Goal: Task Accomplishment & Management: Complete application form

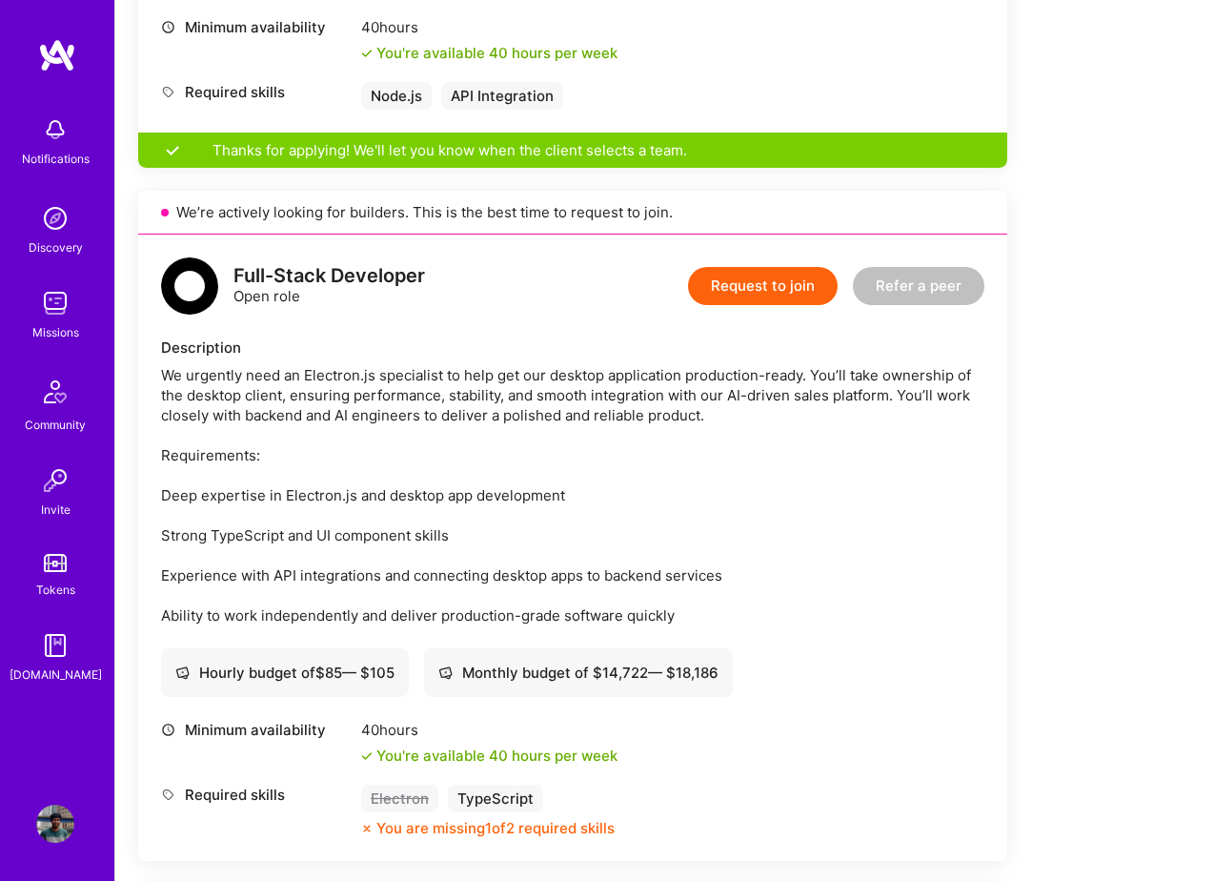
scroll to position [1051, 0]
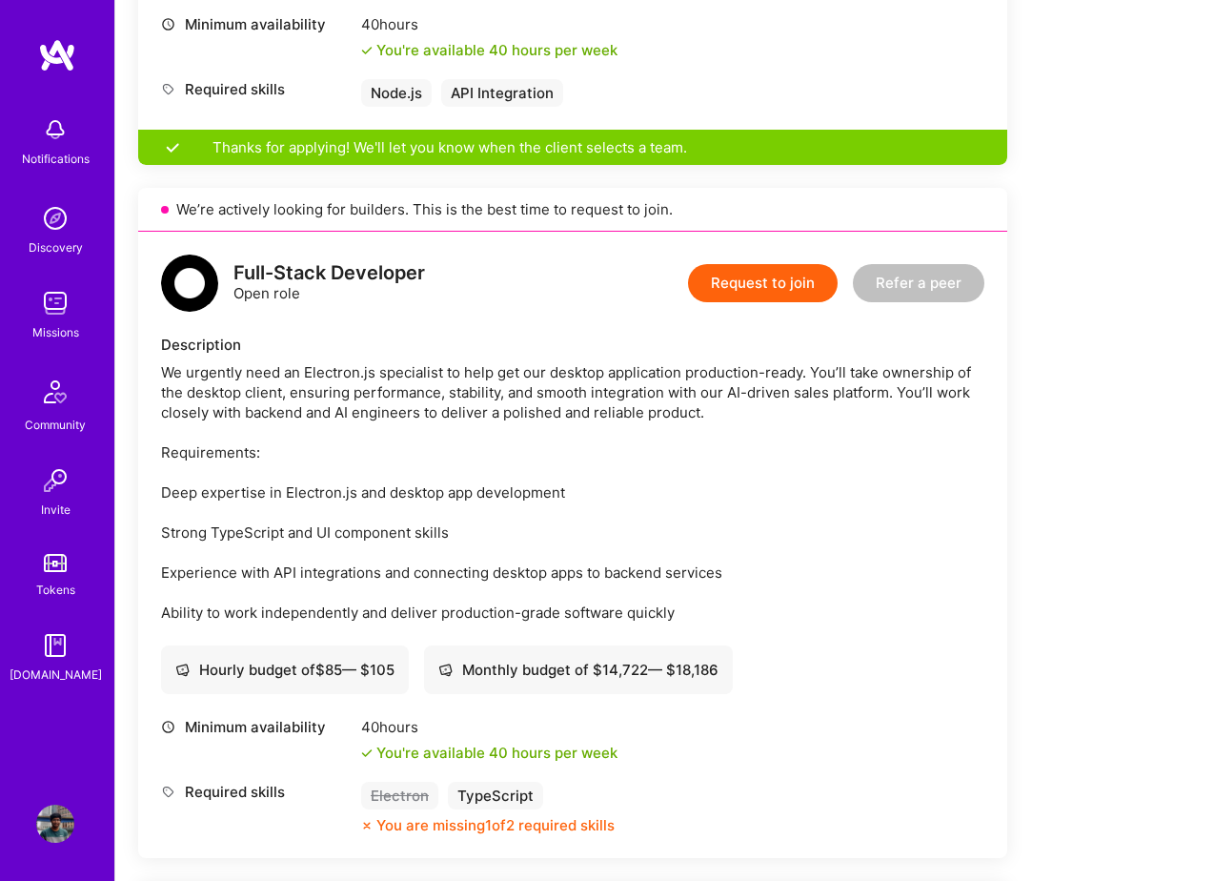
click at [769, 295] on button "Request to join" at bounding box center [763, 283] width 150 height 38
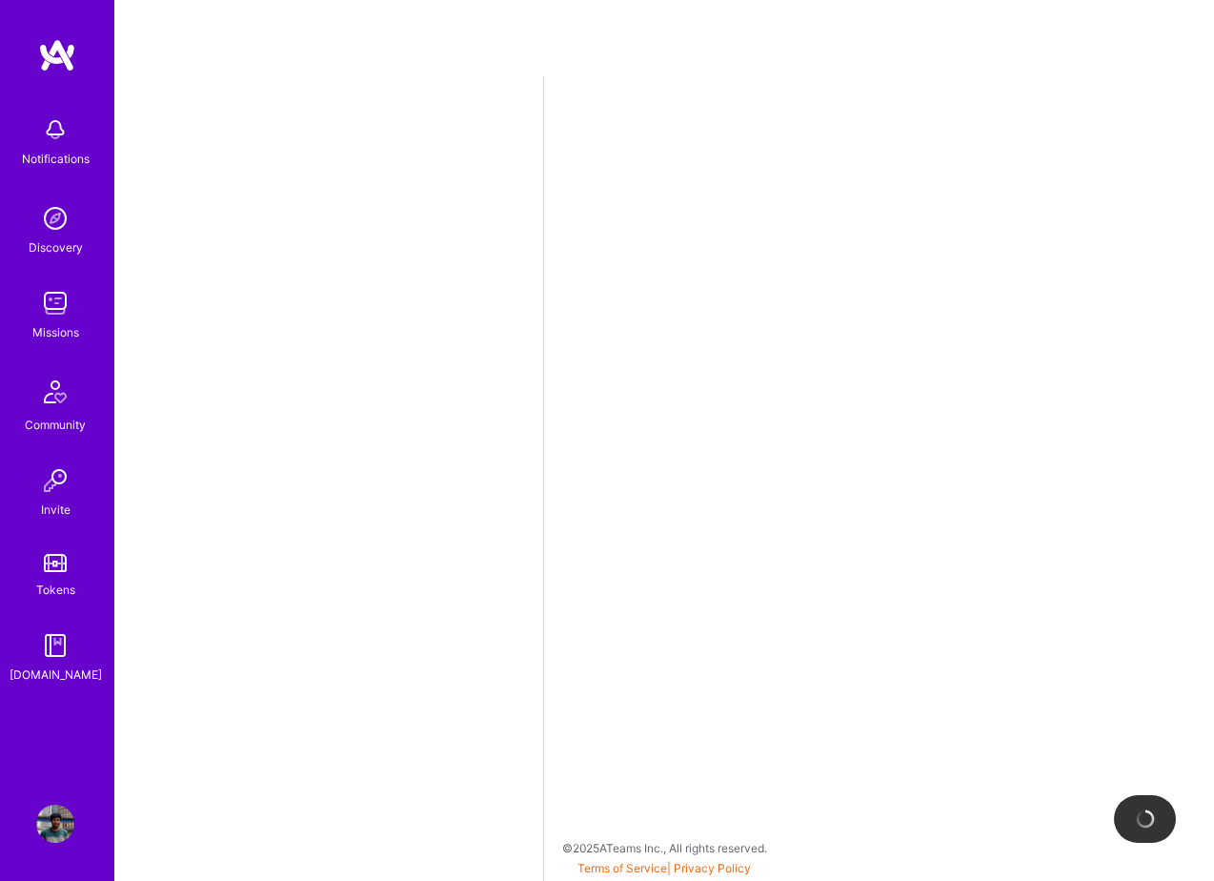
select select "GB"
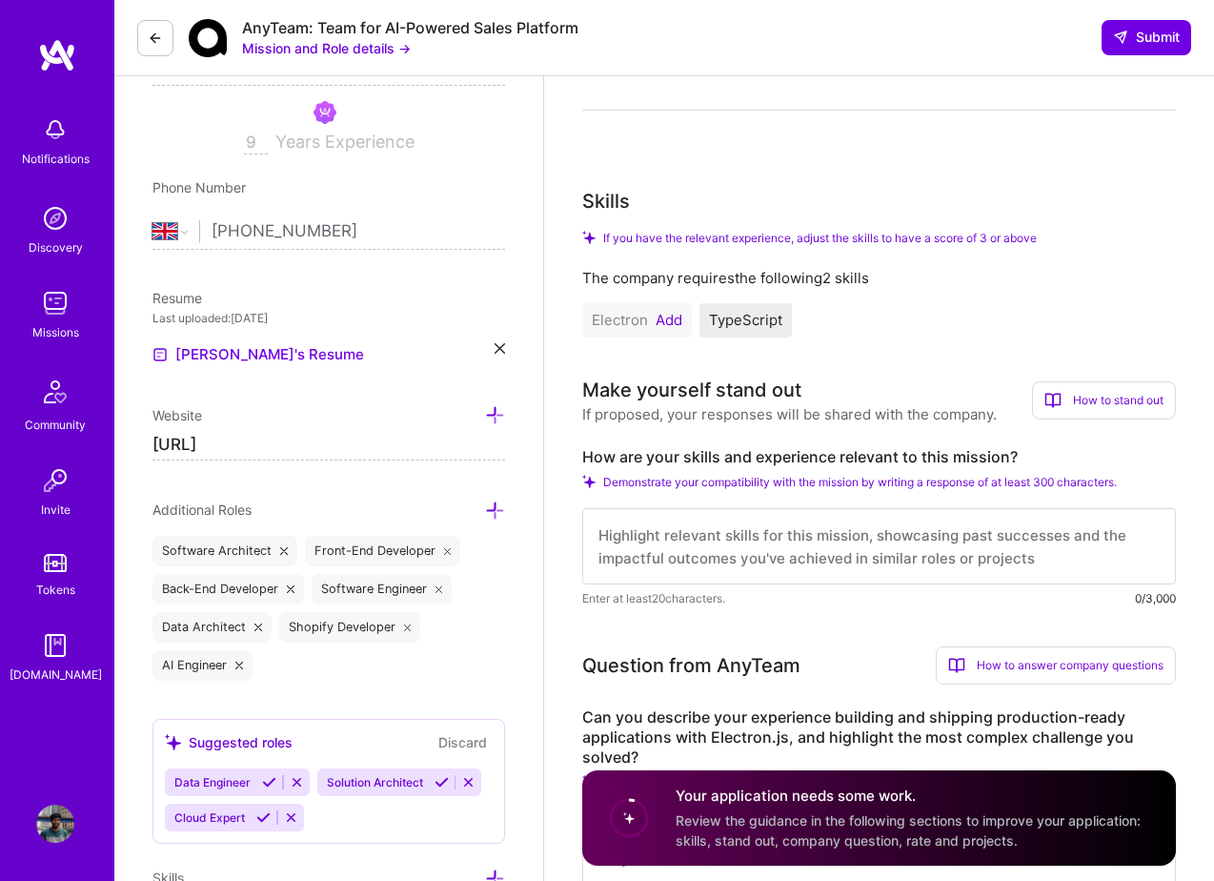
scroll to position [277, 0]
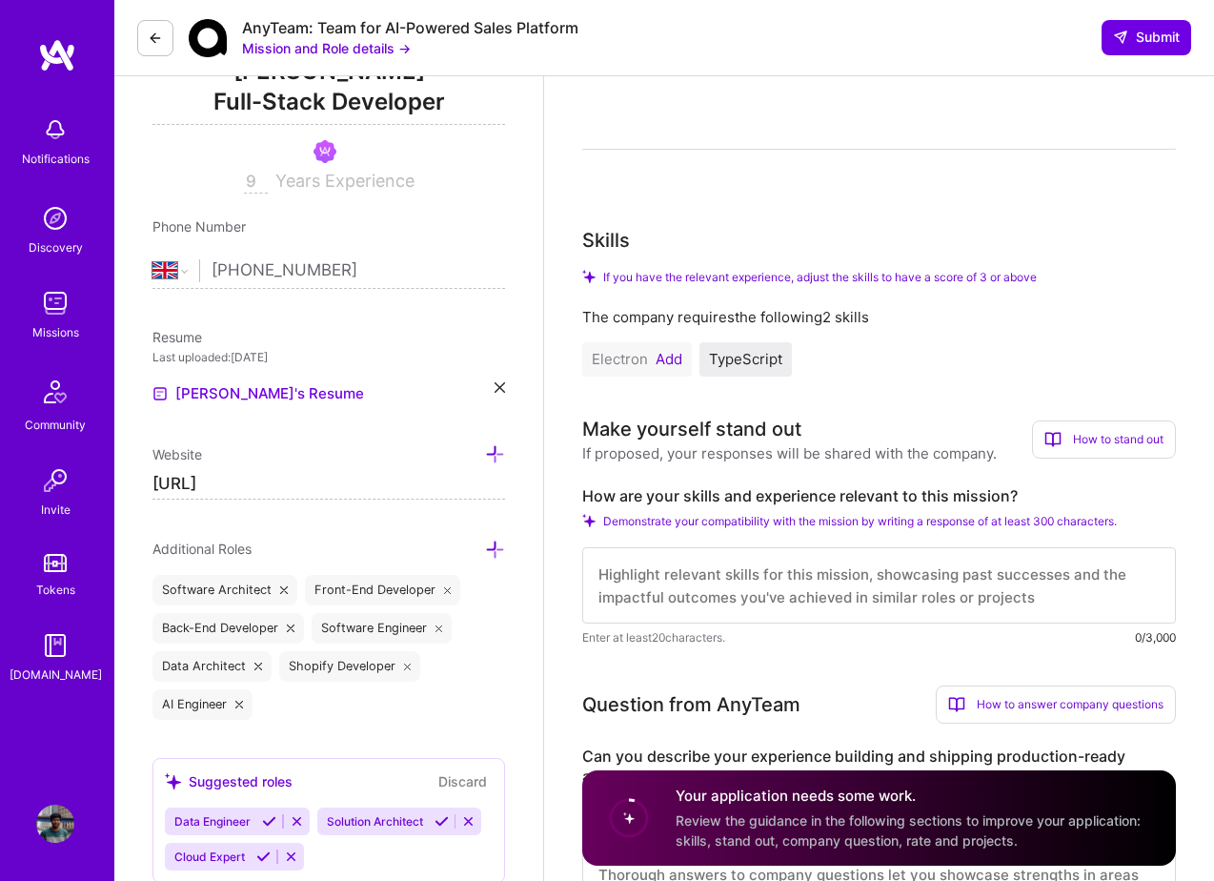
click at [673, 356] on button "Add" at bounding box center [669, 359] width 27 height 15
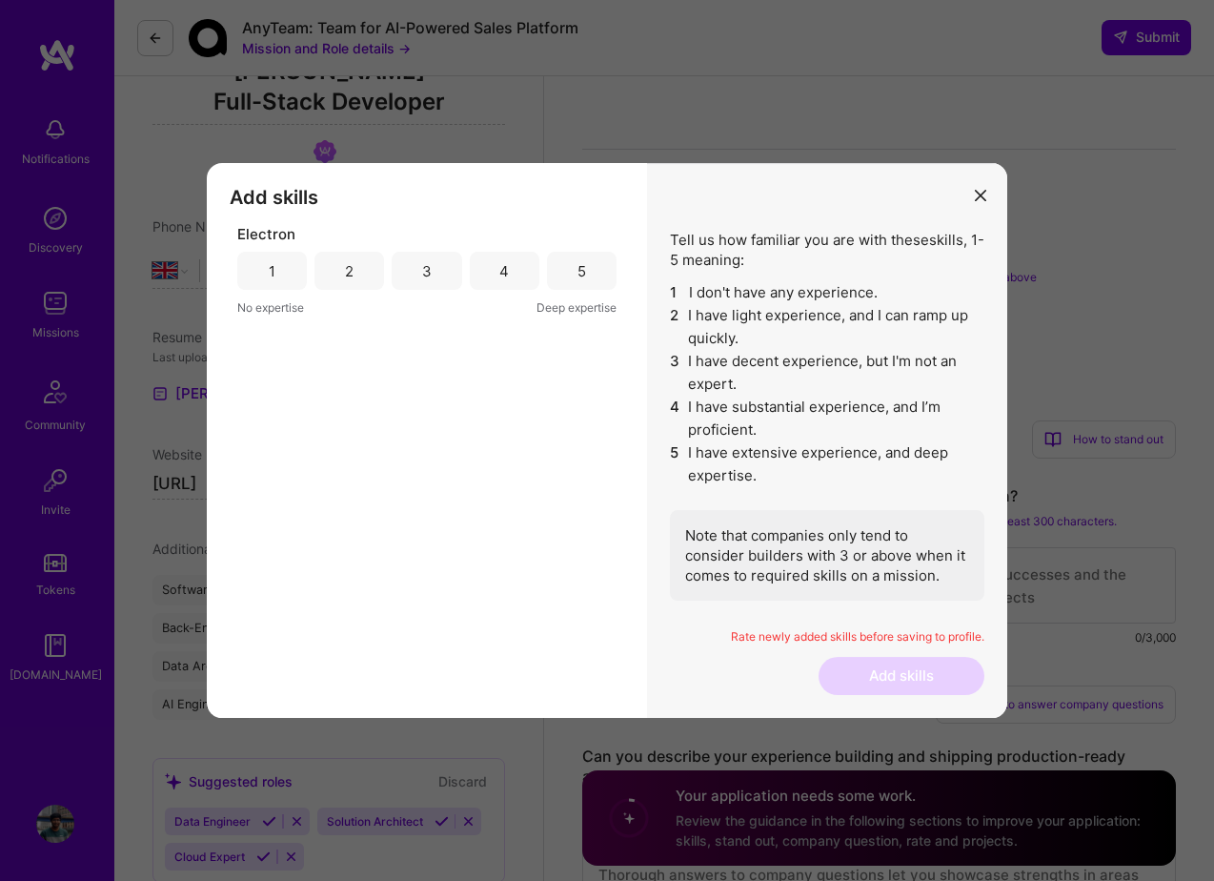
click at [474, 266] on div "4" at bounding box center [505, 271] width 70 height 38
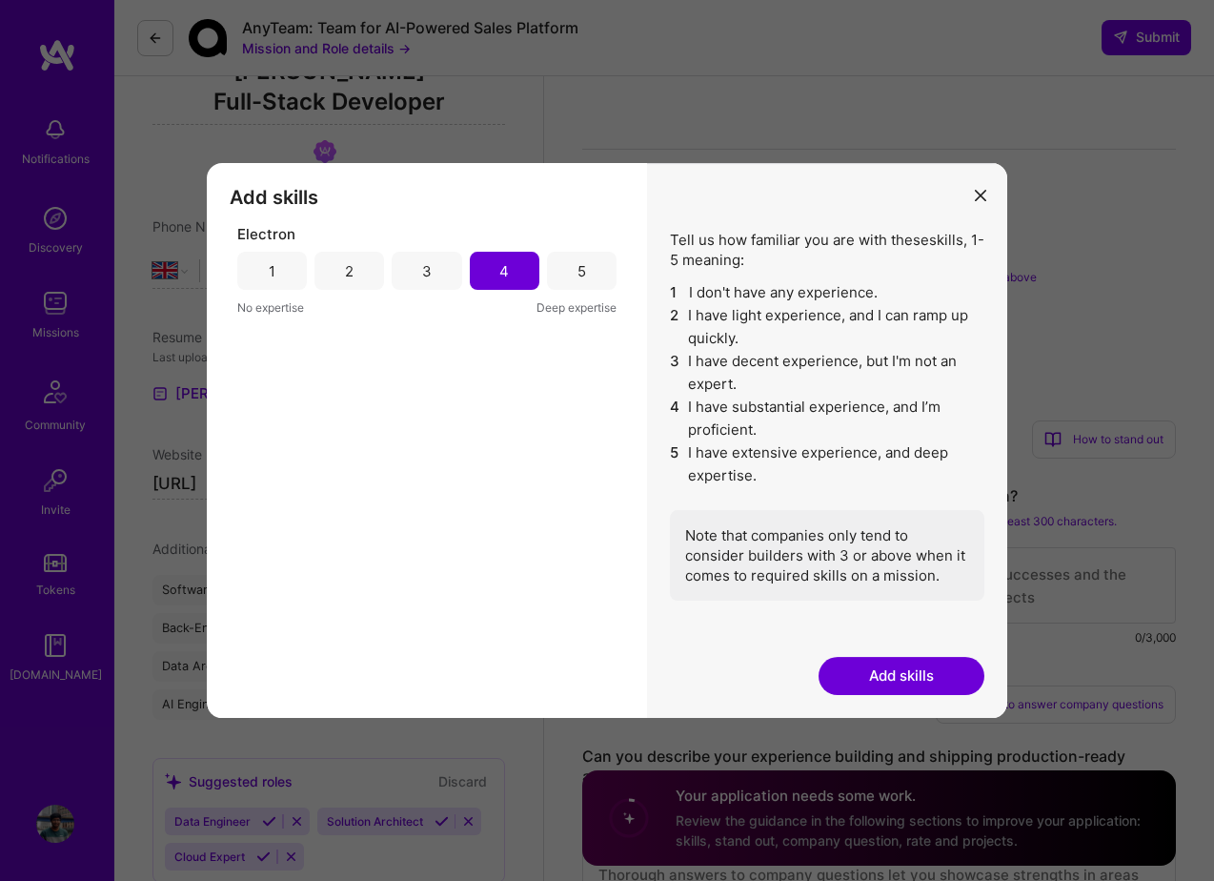
click at [888, 679] on button "Add skills" at bounding box center [902, 676] width 166 height 38
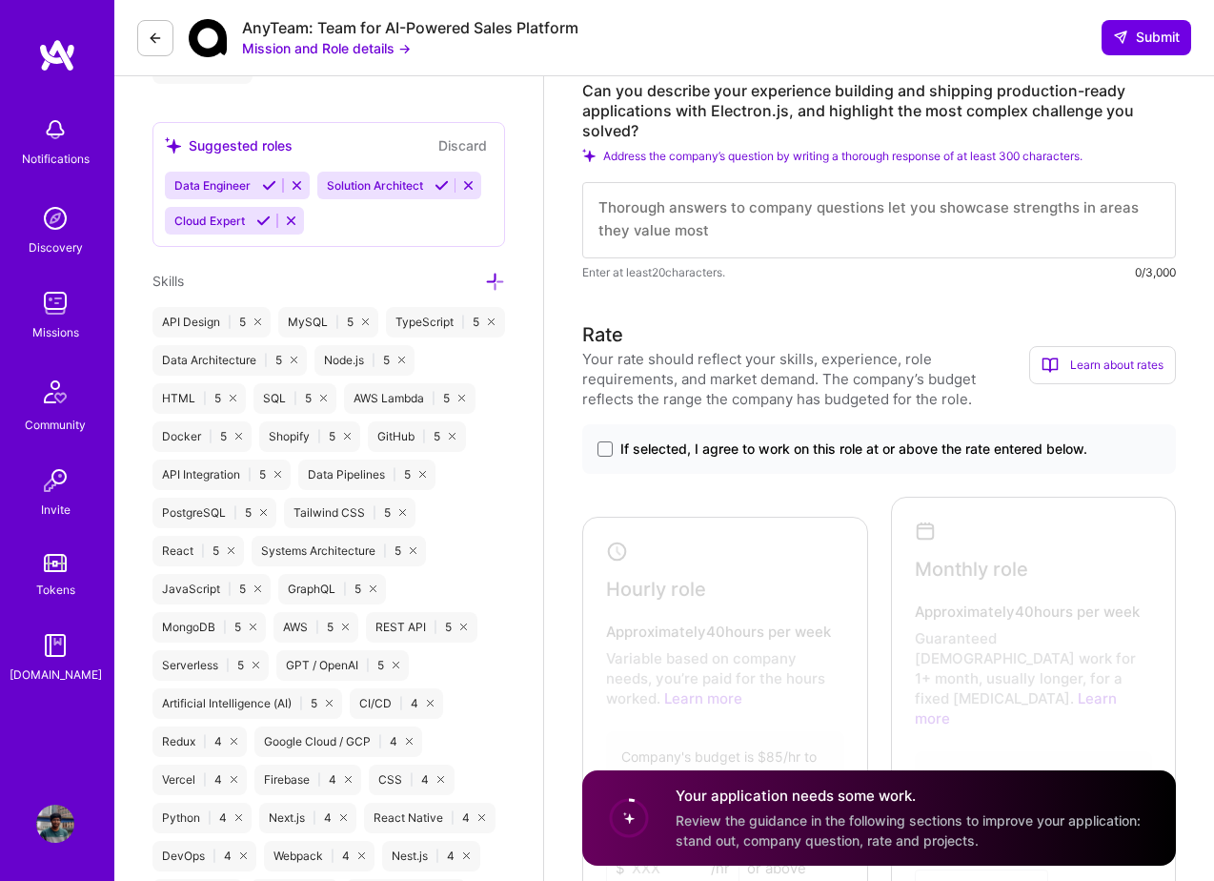
scroll to position [914, 0]
click at [609, 444] on span at bounding box center [605, 447] width 15 height 15
click at [0, 0] on input "If selected, I agree to work on this role at or above the rate entered below." at bounding box center [0, 0] width 0 height 0
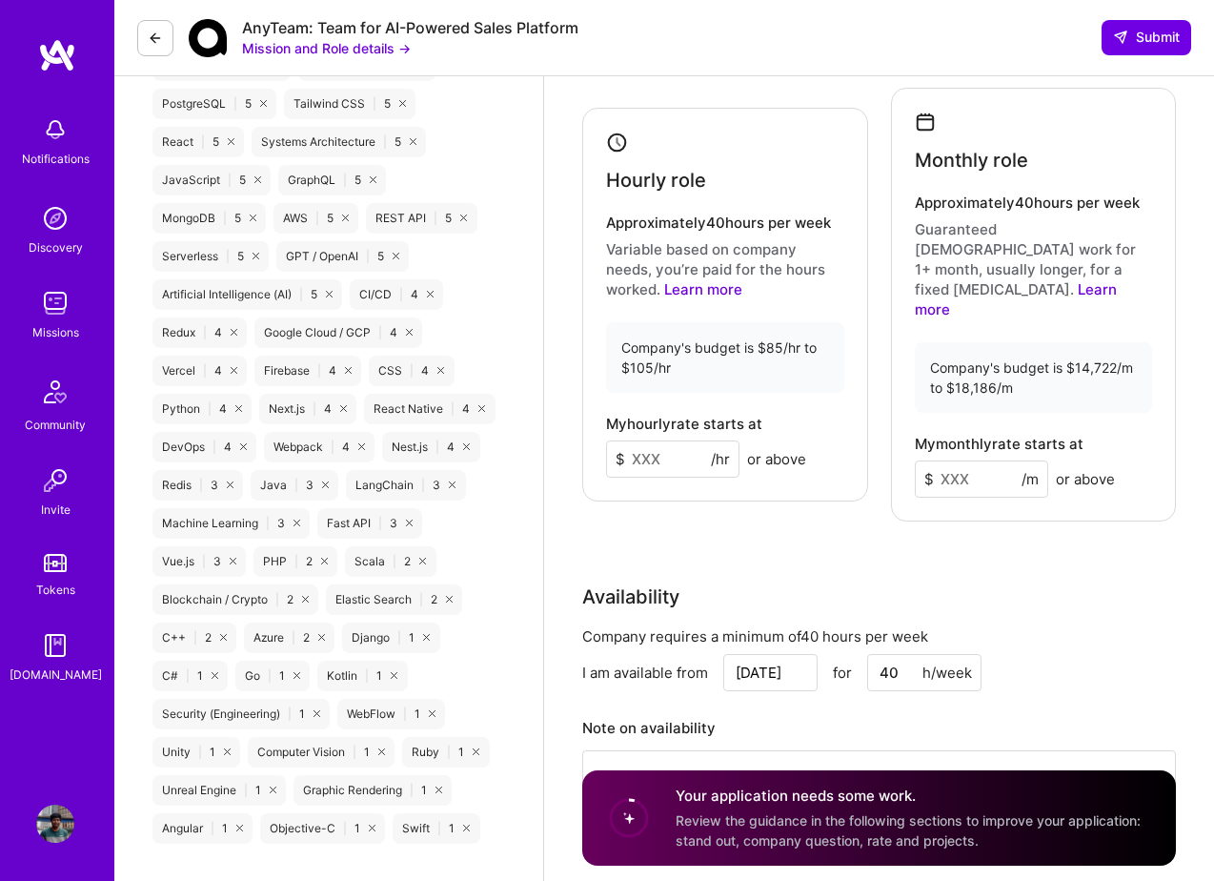
scroll to position [1321, 0]
click at [967, 461] on input at bounding box center [981, 479] width 133 height 37
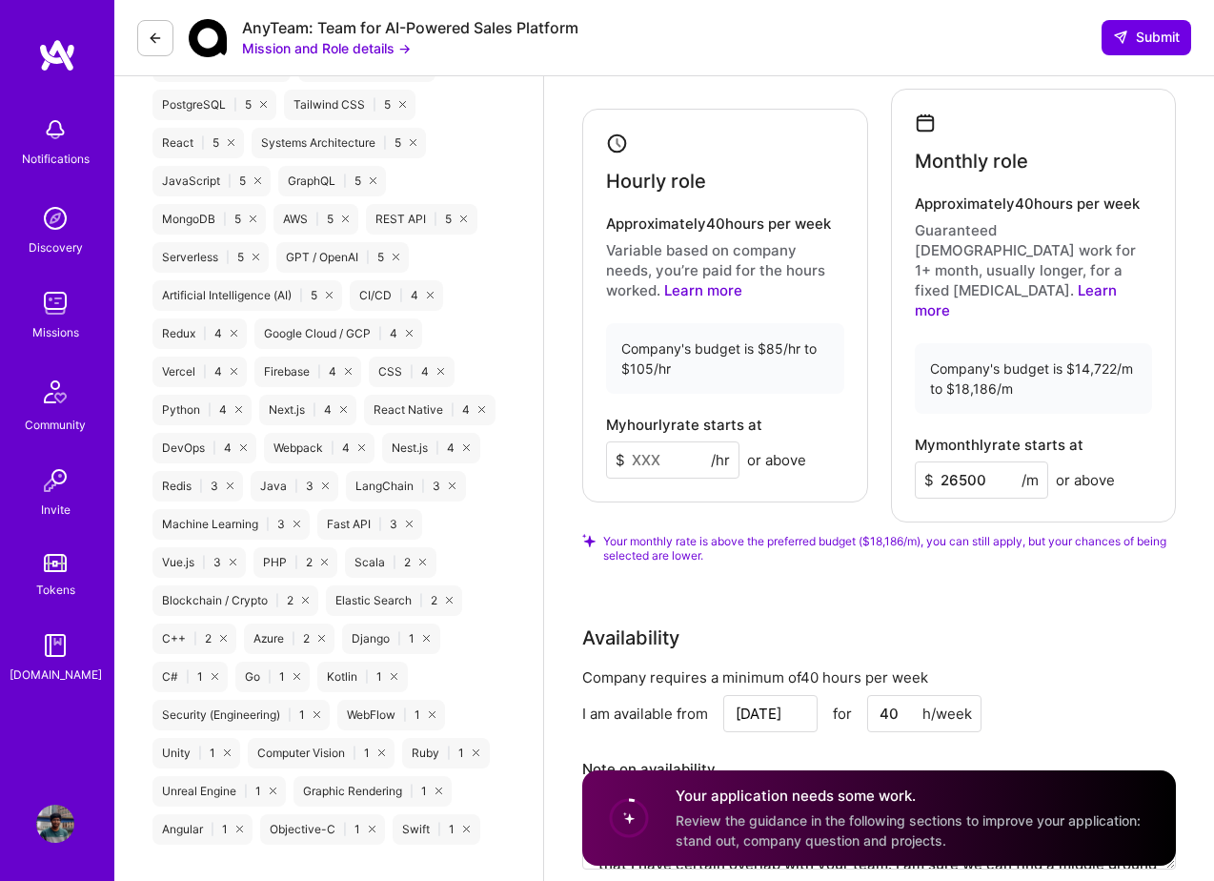
click at [947, 461] on input "26500" at bounding box center [981, 479] width 133 height 37
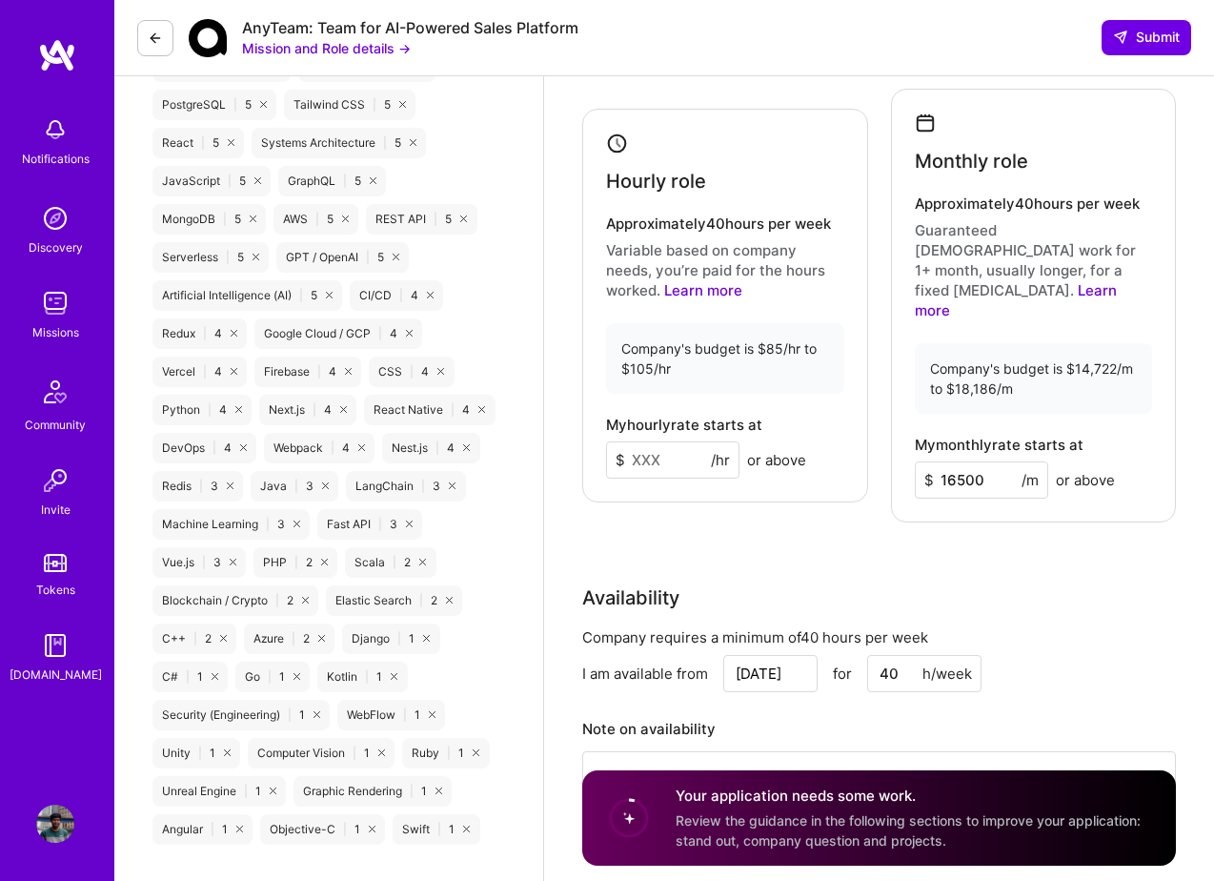
type input "16500"
click at [661, 449] on input at bounding box center [672, 459] width 133 height 37
click at [795, 511] on div "Rate Your rate should reflect your skills, experience, role requirements, and m…" at bounding box center [879, 382] width 594 height 941
click at [668, 444] on input "105" at bounding box center [672, 459] width 133 height 37
type input "100"
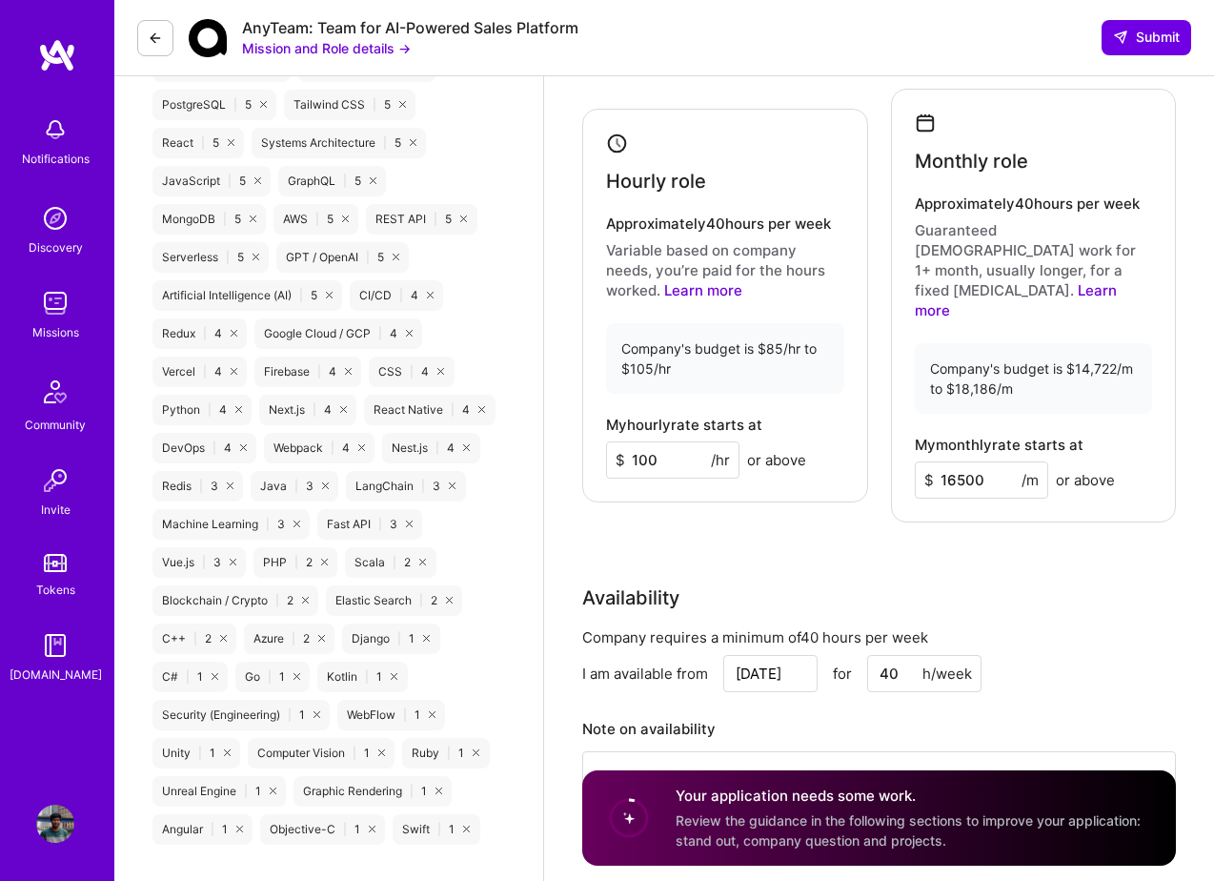
click at [752, 520] on div "Rate Your rate should reflect your skills, experience, role requirements, and m…" at bounding box center [879, 382] width 594 height 941
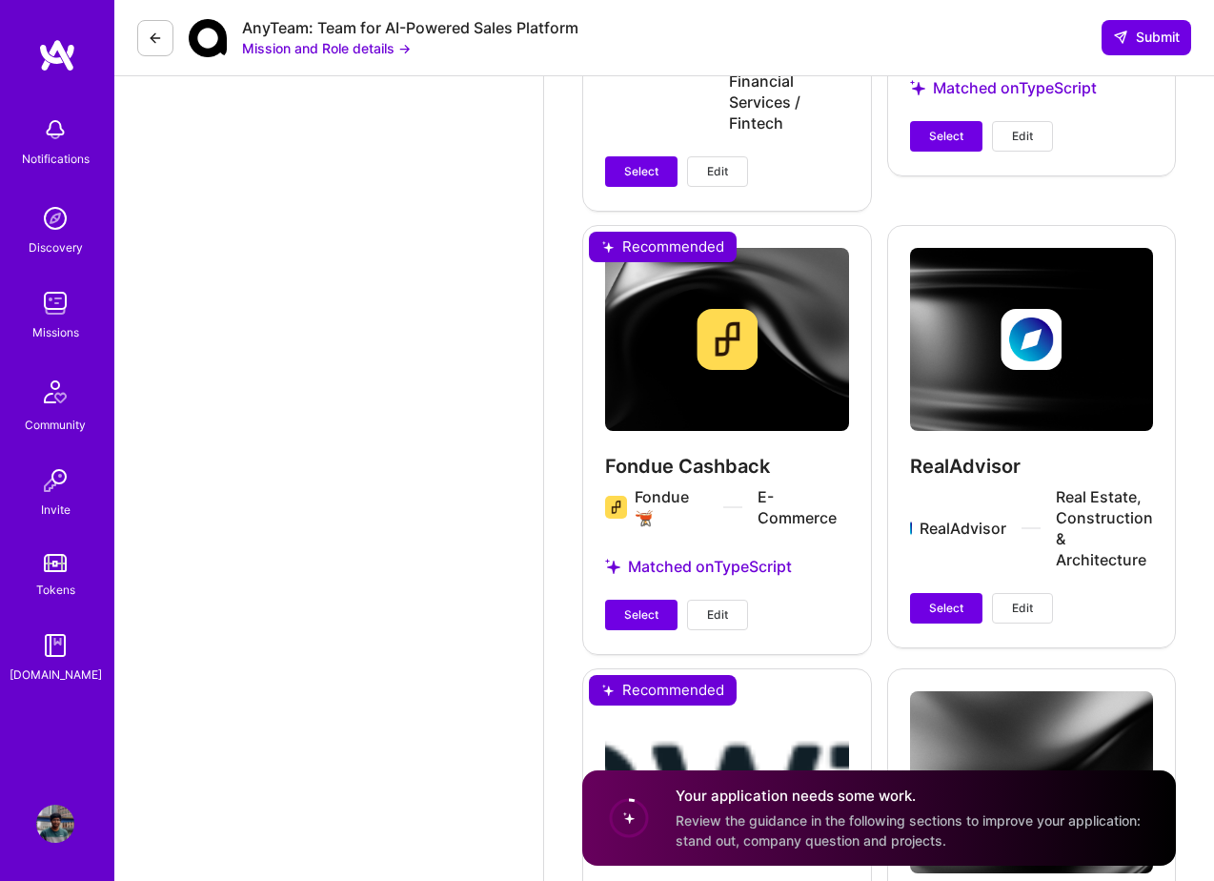
scroll to position [2865, 0]
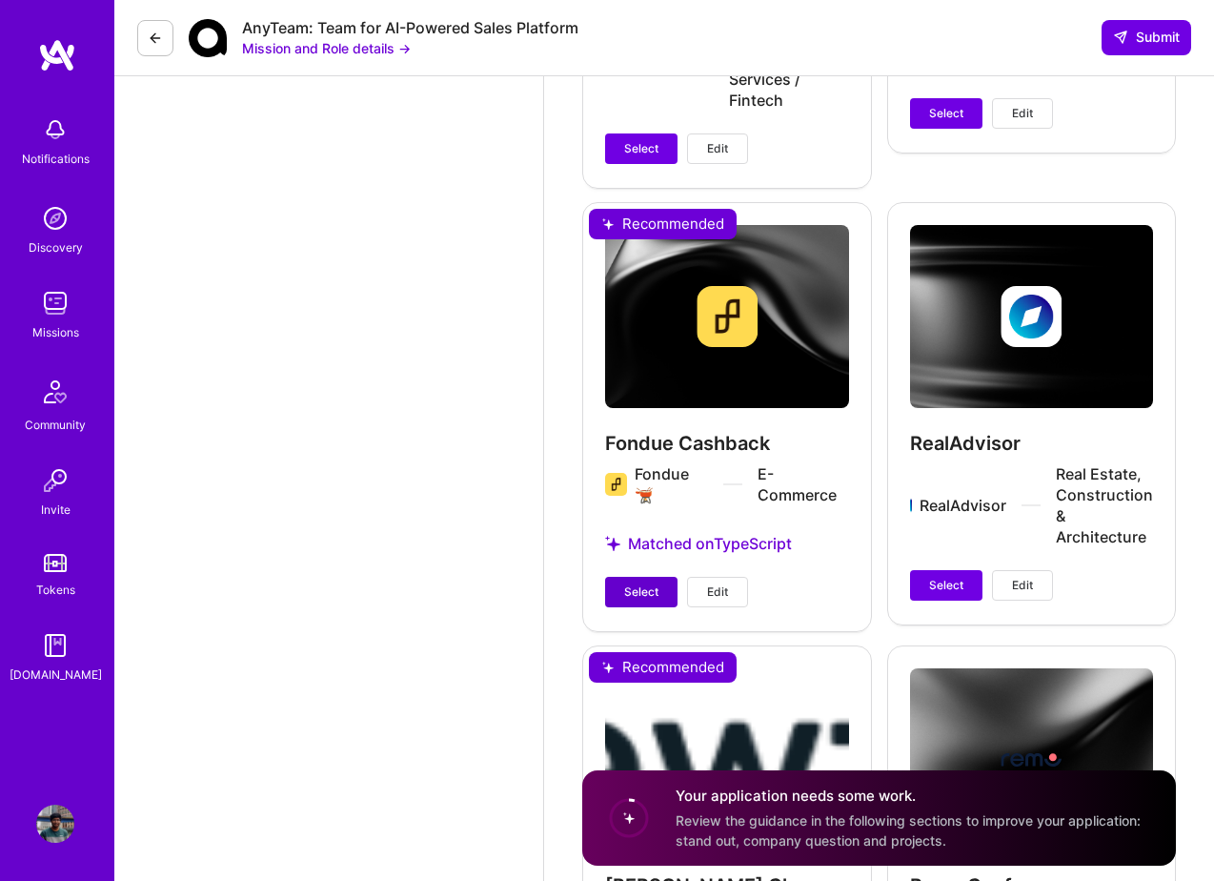
click at [650, 583] on span "Select" at bounding box center [641, 591] width 34 height 17
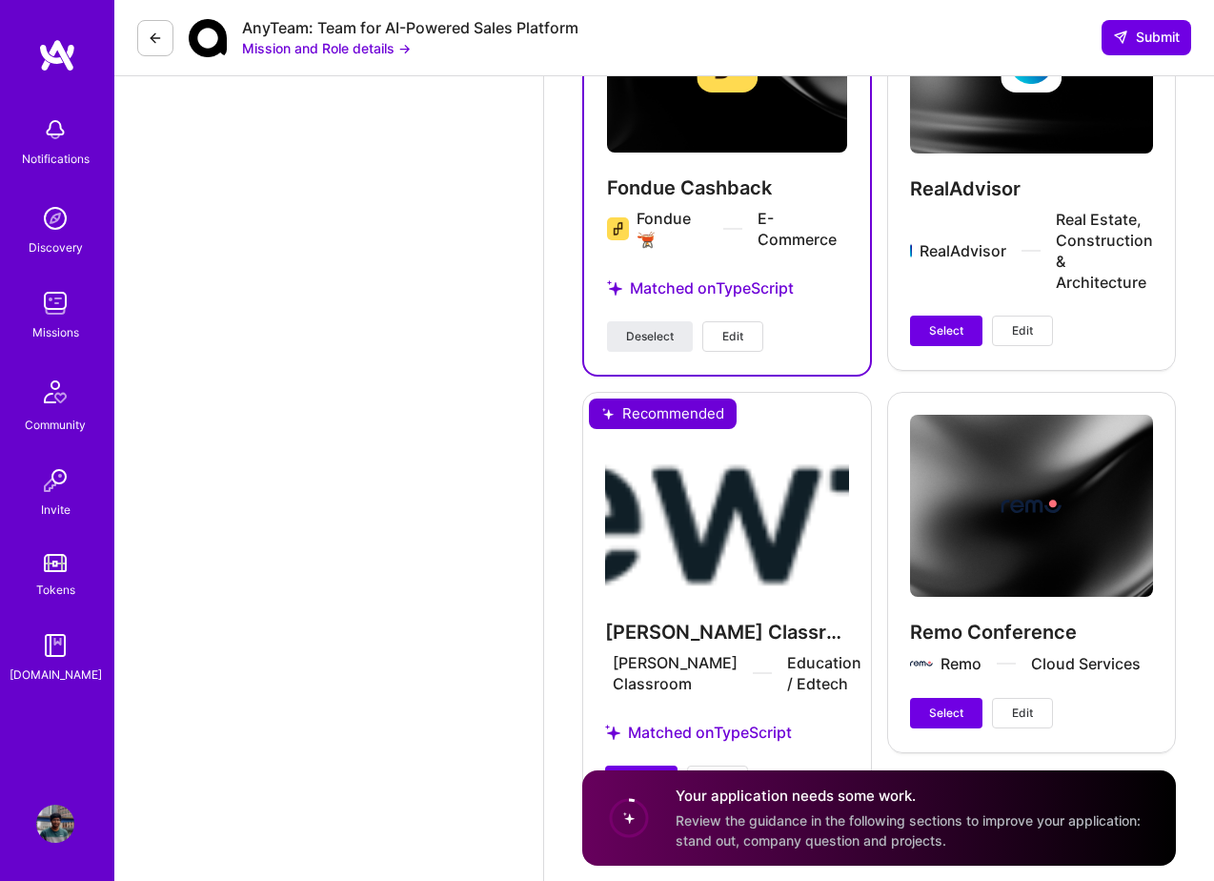
scroll to position [3170, 0]
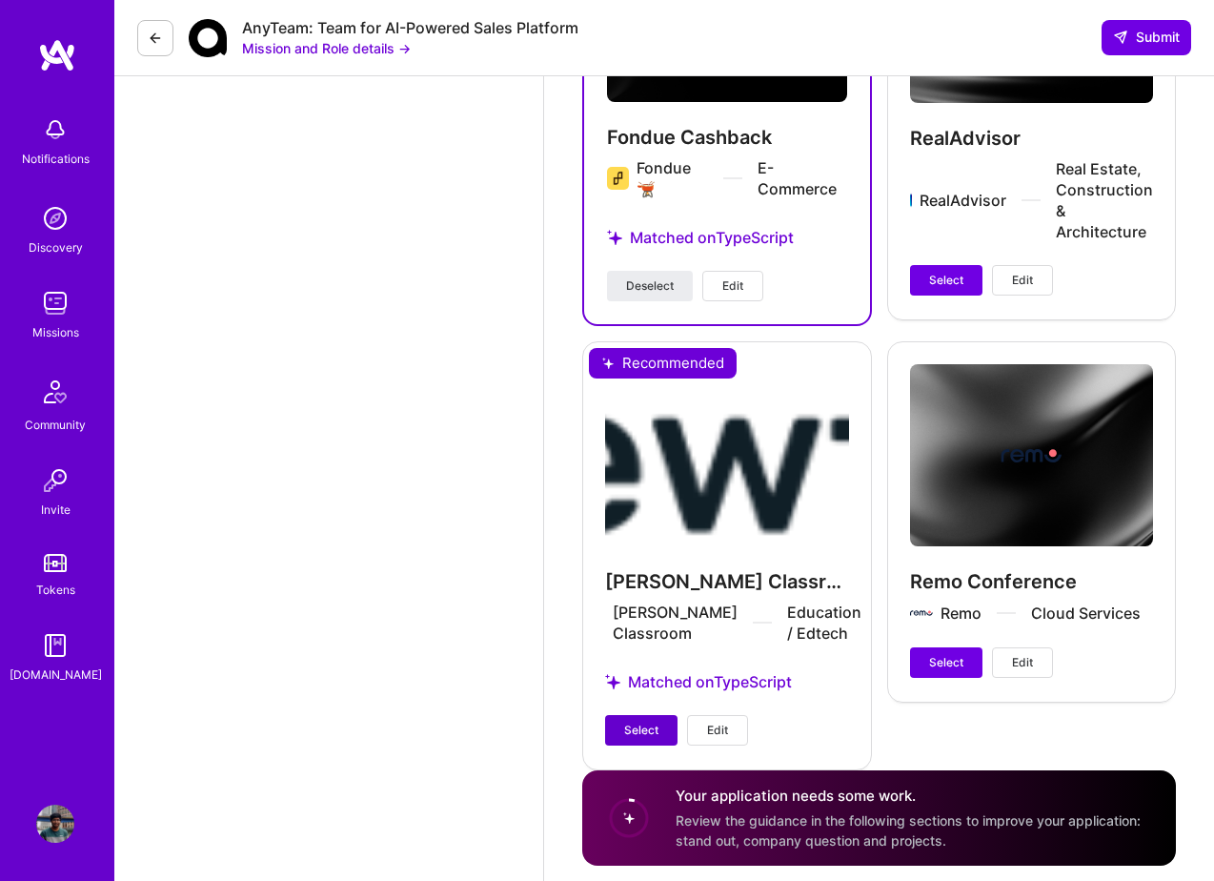
click at [639, 722] on span "Select" at bounding box center [641, 730] width 34 height 17
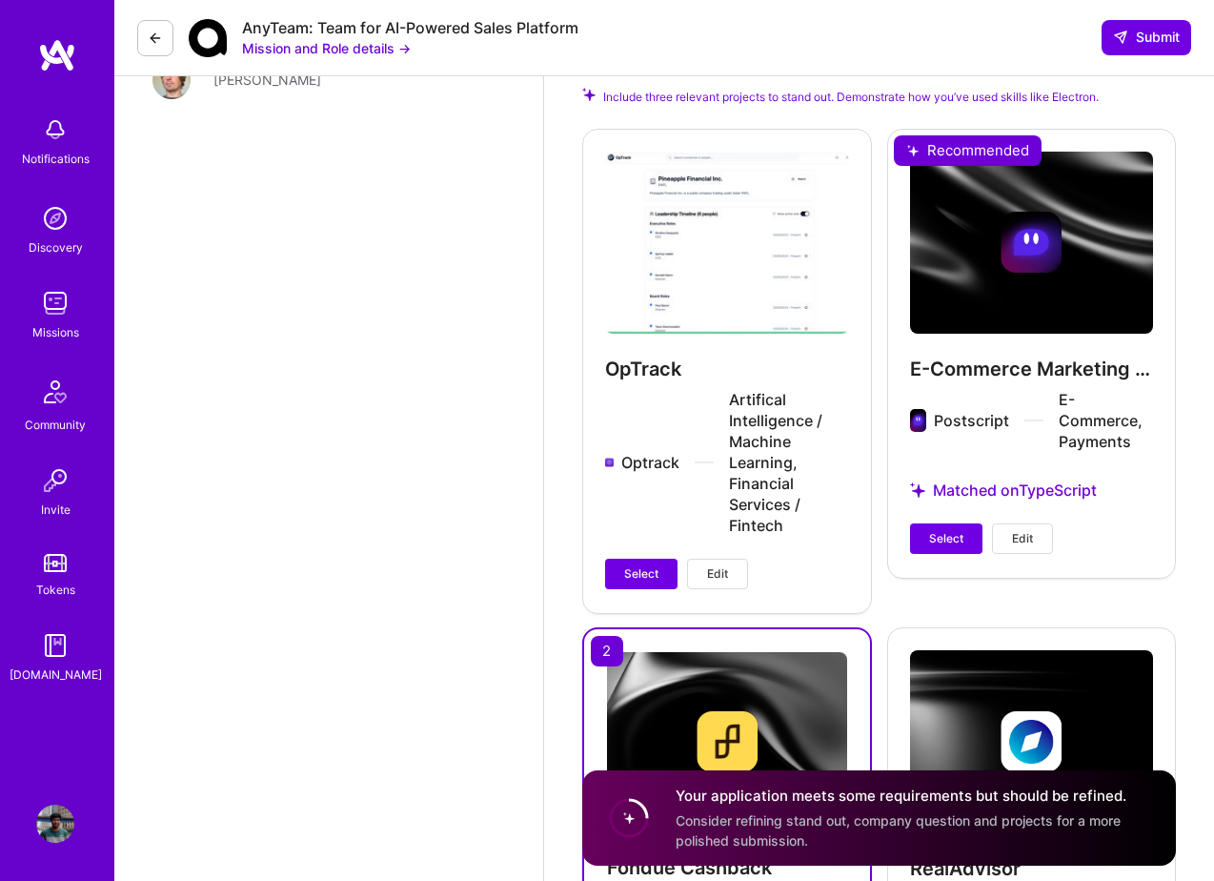
scroll to position [2433, 0]
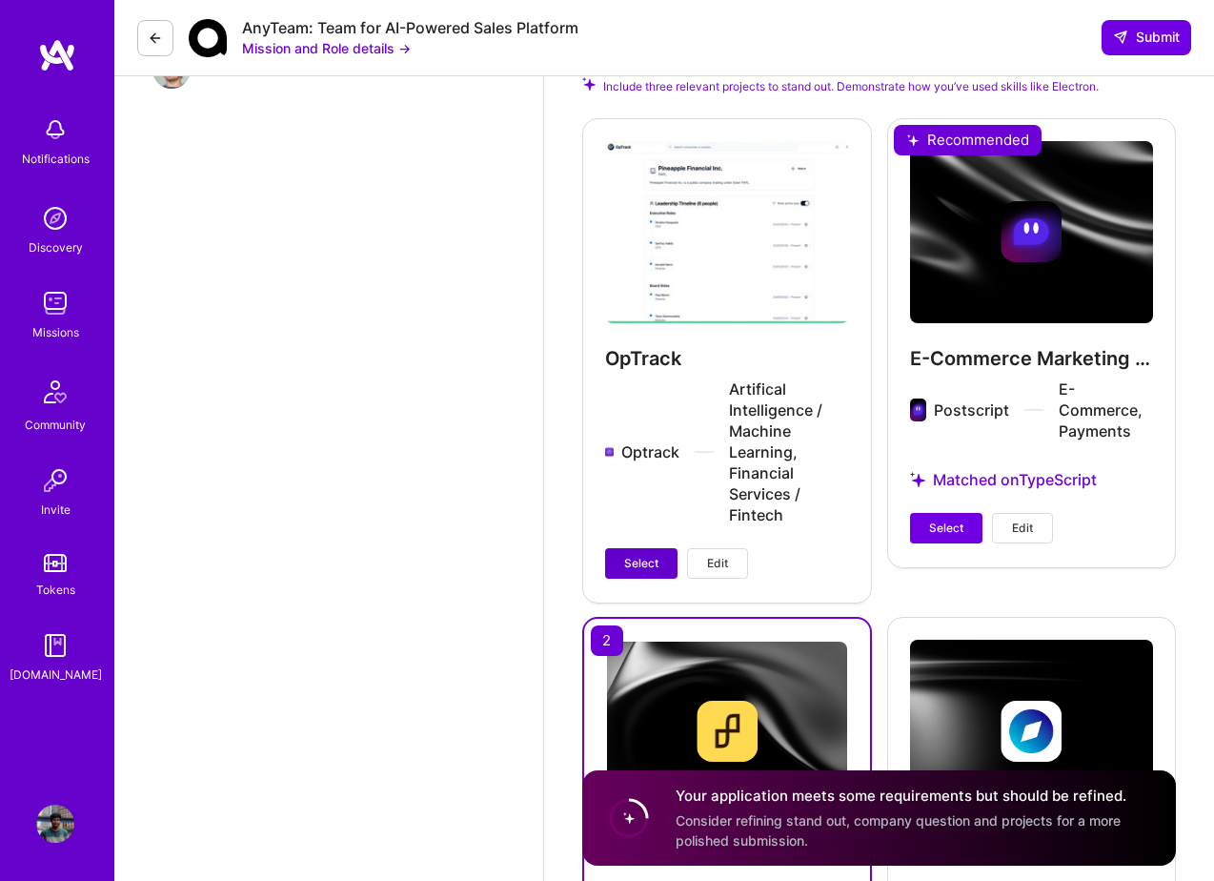
click at [652, 555] on span "Select" at bounding box center [641, 563] width 34 height 17
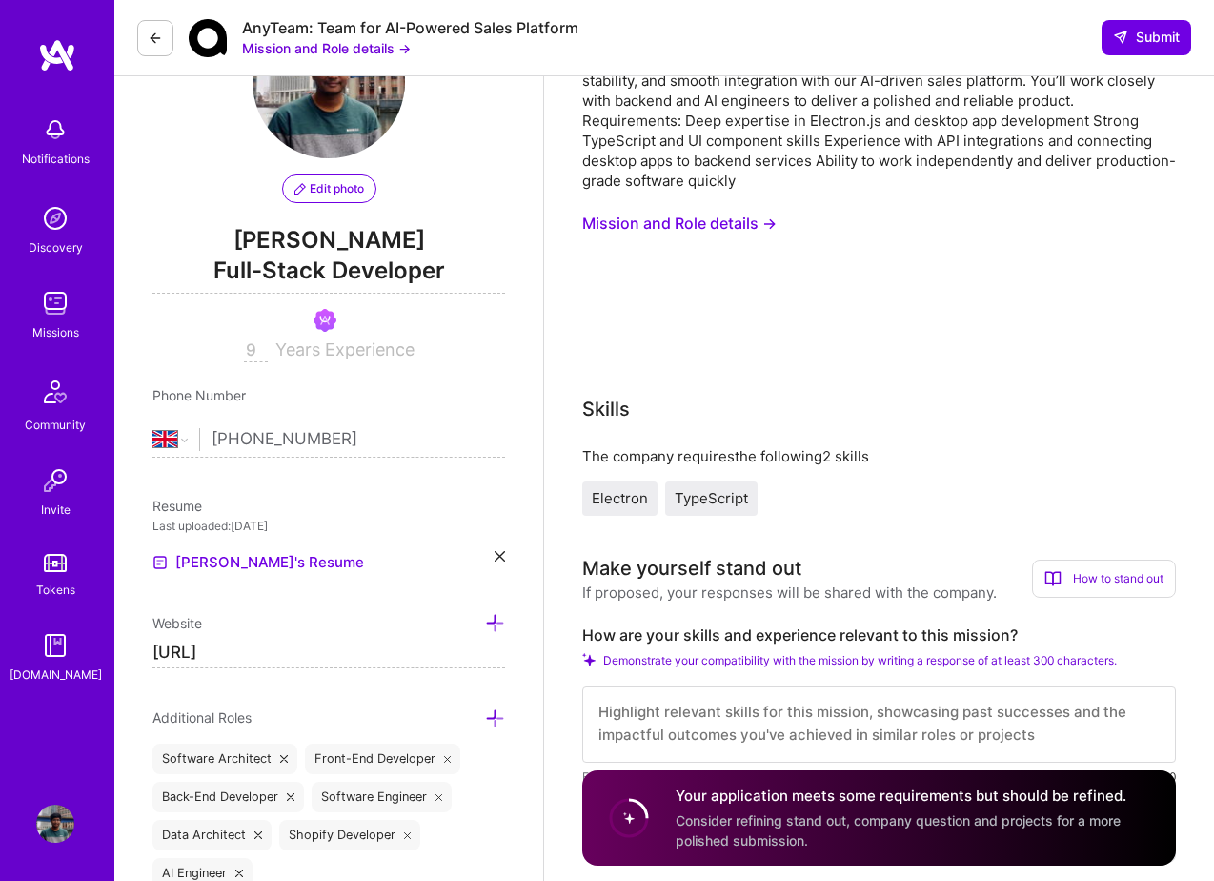
scroll to position [0, 0]
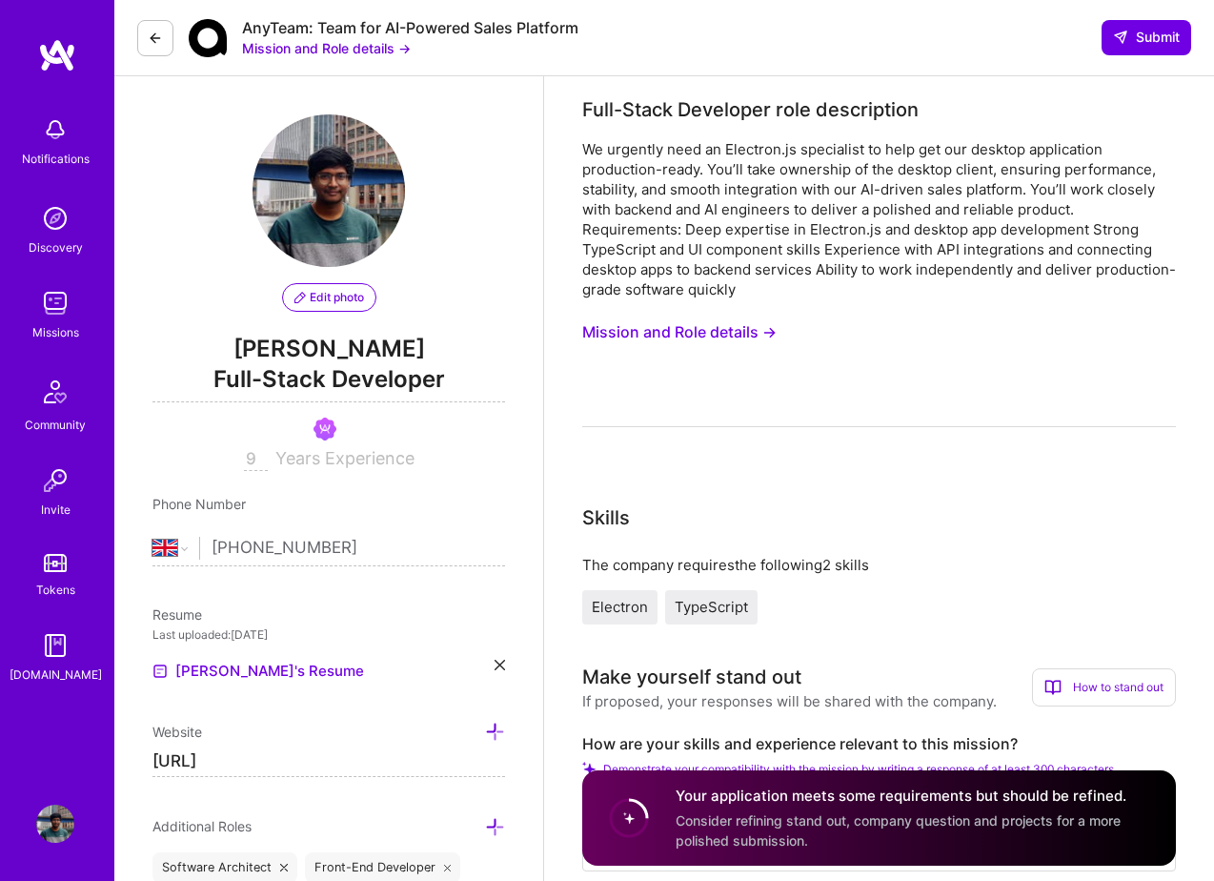
click at [160, 38] on icon at bounding box center [155, 38] width 15 height 15
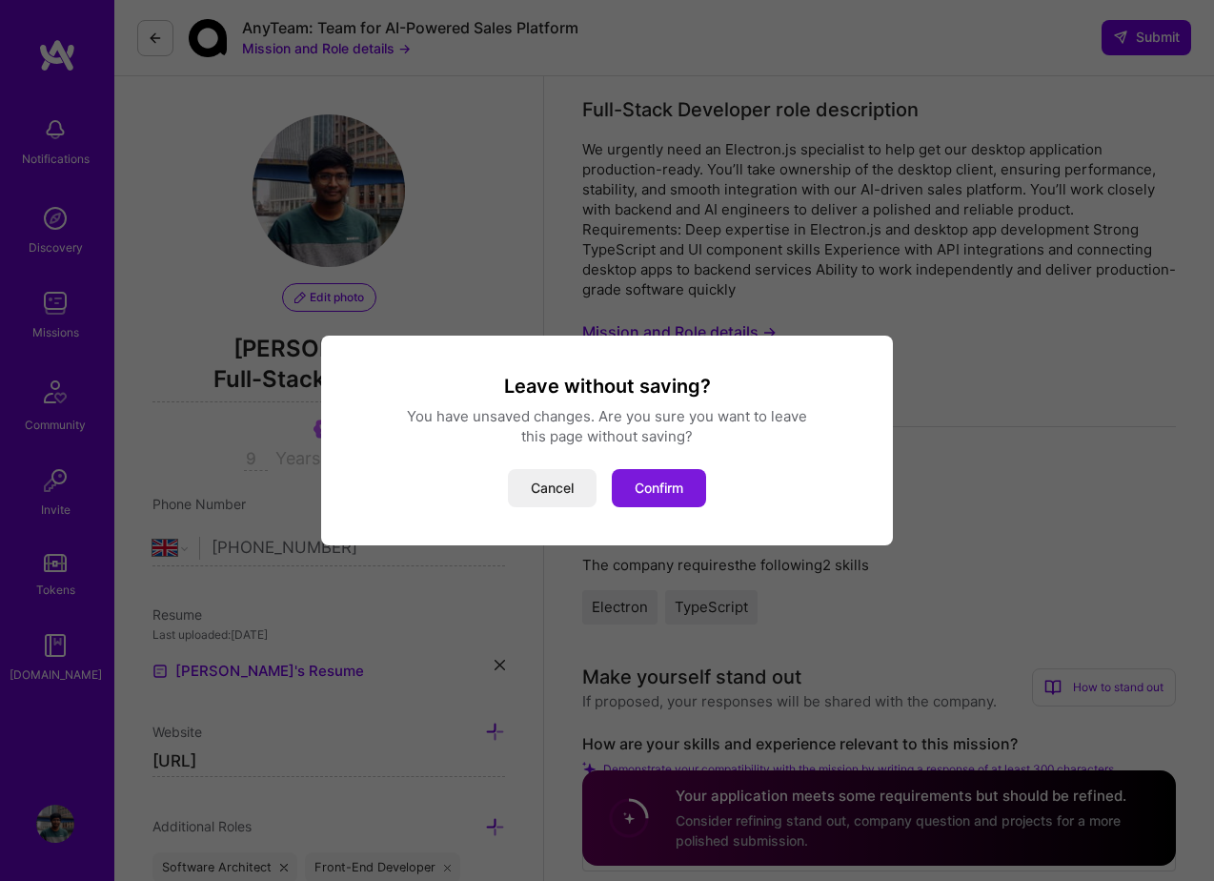
click at [638, 479] on button "Confirm" at bounding box center [659, 488] width 94 height 38
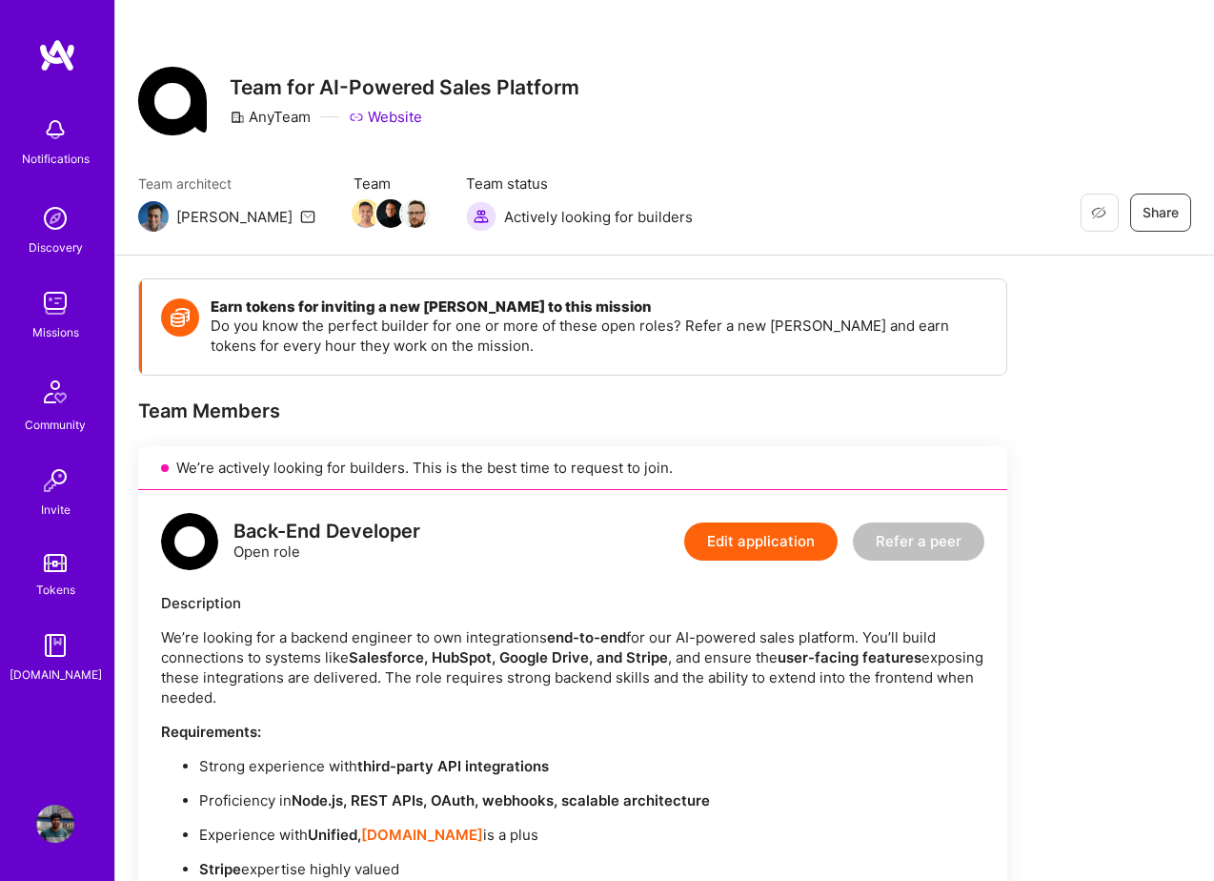
click at [63, 304] on img at bounding box center [55, 303] width 38 height 38
